Goal: Information Seeking & Learning: Learn about a topic

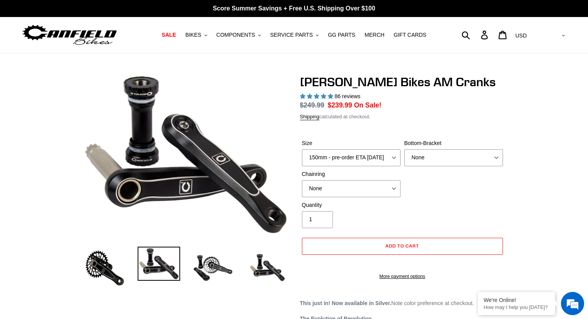
select select "highest-rating"
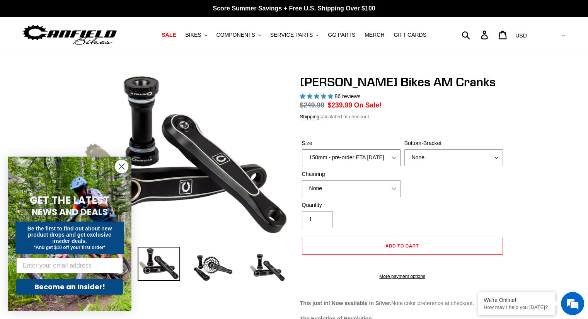
click at [357, 158] on select "150mm - pre-order ETA 9/30/25 155mm - pre-order ETA 9/30/25 160mm - pre-order E…" at bounding box center [351, 157] width 99 height 17
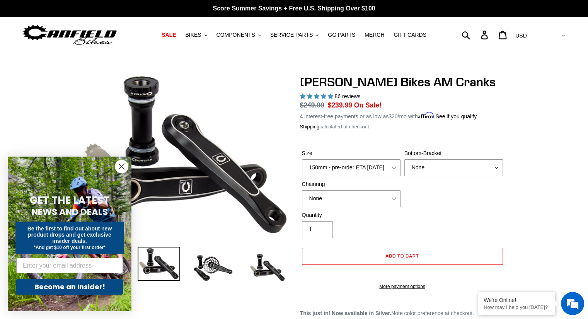
click at [378, 141] on form "Size 150mm - pre-order ETA 9/30/25 155mm - pre-order ETA 9/30/25 160mm - pre-or…" at bounding box center [402, 217] width 205 height 161
click at [433, 167] on select "None BSA Threaded 68/73mm Press Fit PF92" at bounding box center [453, 167] width 99 height 17
click at [404, 159] on select "None BSA Threaded 68/73mm Press Fit PF92" at bounding box center [453, 167] width 99 height 17
click at [374, 192] on select "None 30t Round (Boost 148) 30t Oval (Boost 148) 32t Round (Boost 148) 32t Oval …" at bounding box center [351, 198] width 99 height 17
click at [302, 190] on select "None 30t Round (Boost 148) 30t Oval (Boost 148) 32t Round (Boost 148) 32t Oval …" at bounding box center [351, 198] width 99 height 17
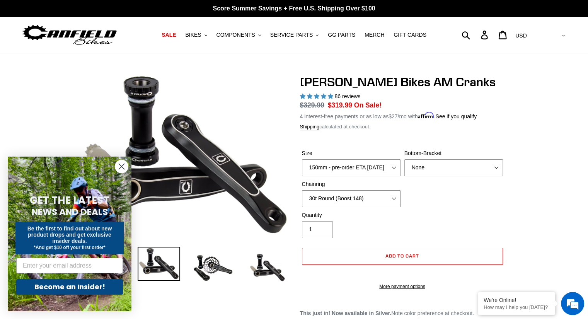
click at [353, 199] on select "None 30t Round (Boost 148) 30t Oval (Boost 148) 32t Round (Boost 148) 32t Oval …" at bounding box center [351, 198] width 99 height 17
select select "None"
click at [302, 190] on select "None 30t Round (Boost 148) 30t Oval (Boost 148) 32t Round (Boost 148) 32t Oval …" at bounding box center [351, 198] width 99 height 17
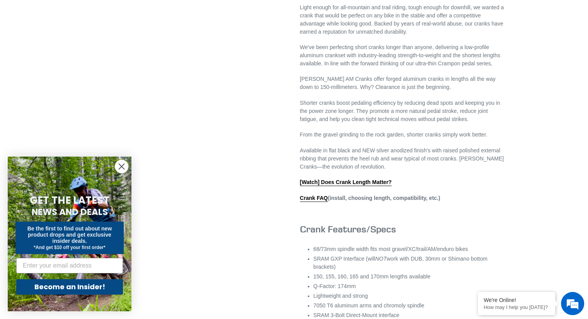
scroll to position [386, 0]
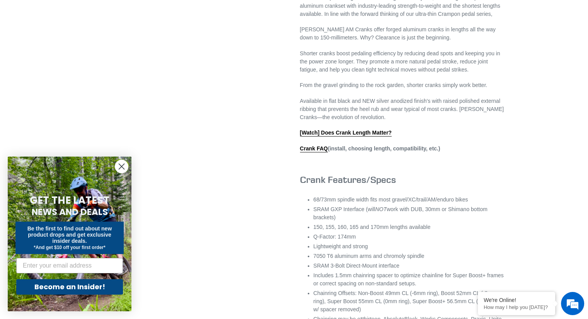
click at [328, 219] on li "SRAM GXP Interface (will NOT work with DUB, 30mm or Shimano bottom brackets)" at bounding box center [408, 213] width 191 height 16
click at [319, 218] on li "SRAM GXP Interface (will NOT work with DUB, 30mm or Shimano bottom brackets)" at bounding box center [408, 213] width 191 height 16
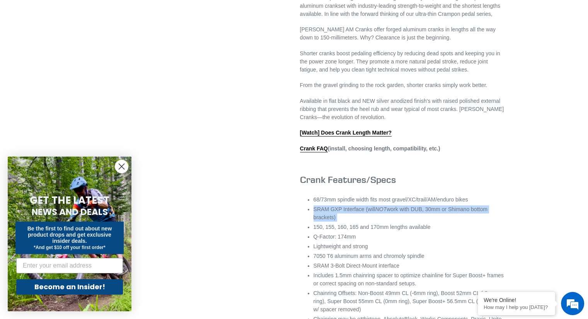
copy ul "SRAM GXP Interface (will NOT work with DUB, 30mm or Shimano bottom brackets)"
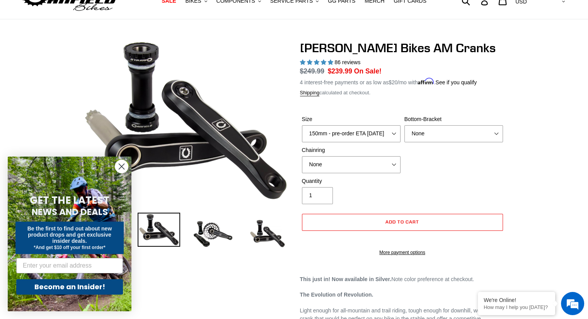
scroll to position [0, 0]
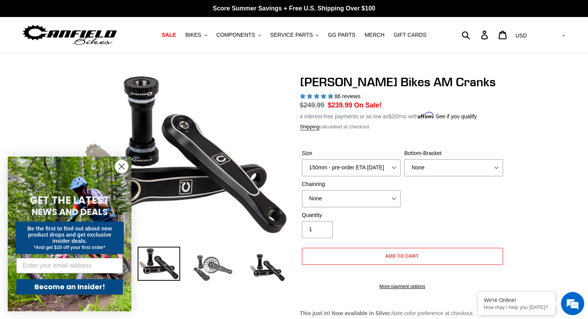
click at [205, 266] on img at bounding box center [213, 267] width 42 height 42
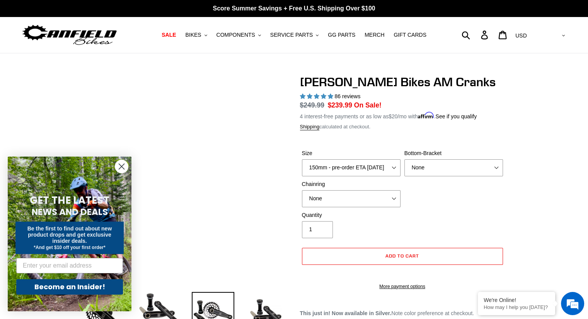
scroll to position [77, 0]
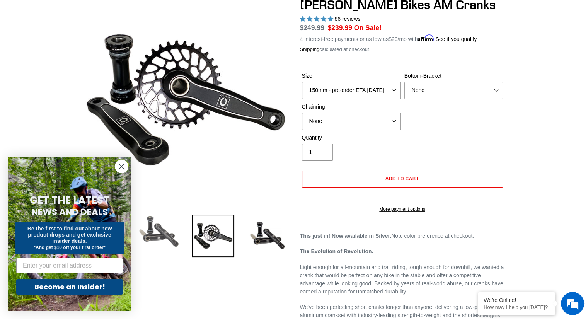
click at [175, 233] on img at bounding box center [159, 231] width 42 height 34
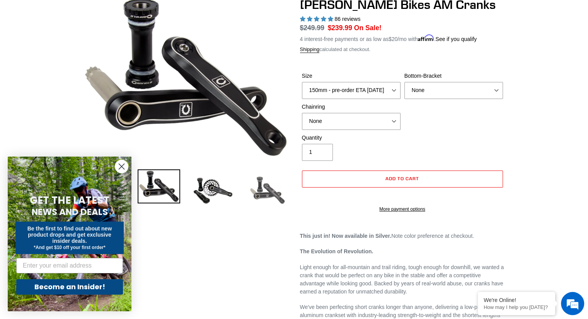
click at [265, 187] on img at bounding box center [267, 190] width 42 height 42
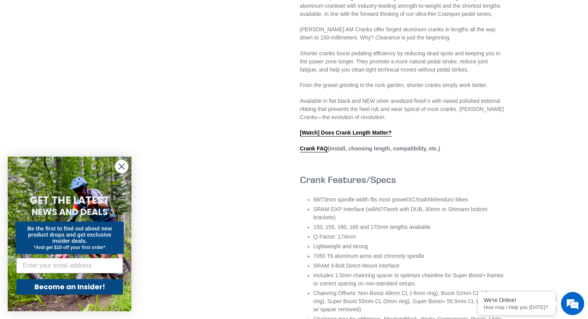
scroll to position [0, 0]
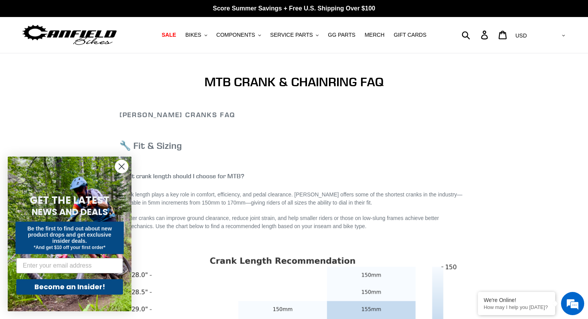
scroll to position [77, 0]
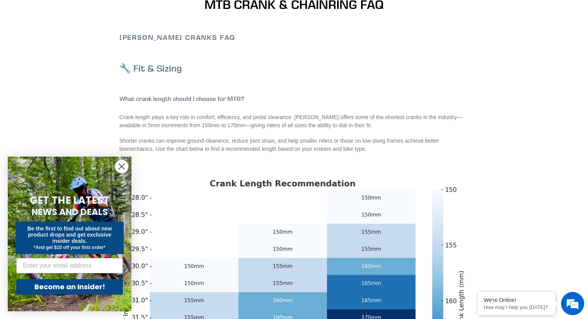
click at [122, 165] on circle "Close dialog" at bounding box center [121, 166] width 13 height 13
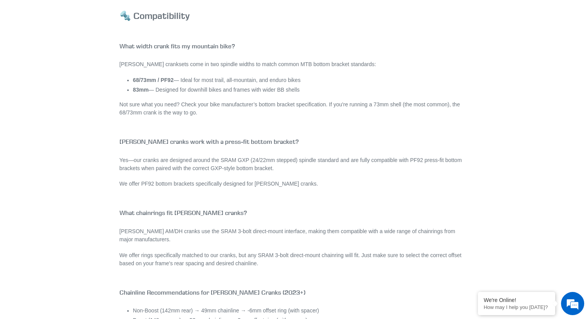
scroll to position [1037, 0]
